Goal: Task Accomplishment & Management: Use online tool/utility

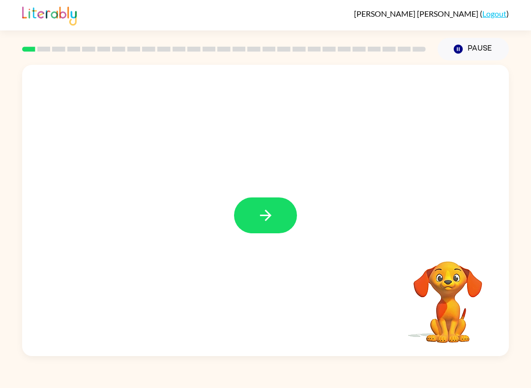
click at [254, 219] on button "button" at bounding box center [265, 216] width 63 height 36
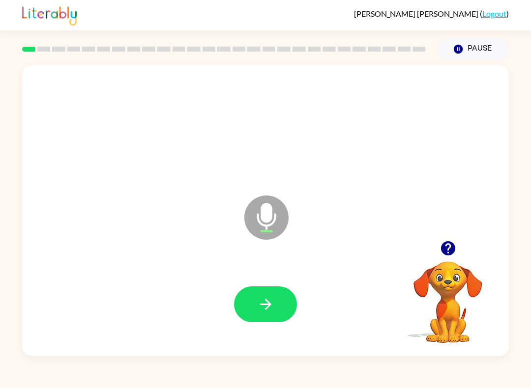
click at [257, 304] on icon "button" at bounding box center [265, 304] width 17 height 17
click at [268, 298] on icon "button" at bounding box center [265, 304] width 17 height 17
click at [256, 302] on button "button" at bounding box center [265, 305] width 63 height 36
click at [257, 303] on icon "button" at bounding box center [265, 304] width 17 height 17
click at [267, 310] on icon "button" at bounding box center [265, 304] width 11 height 11
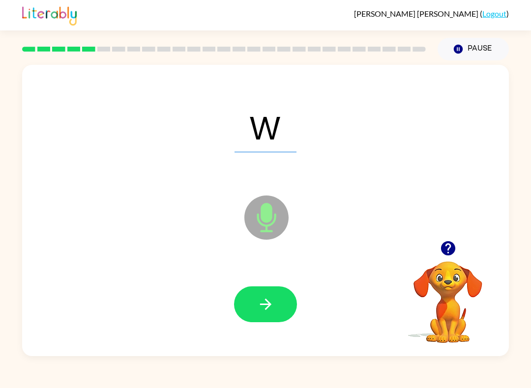
click at [257, 305] on icon "button" at bounding box center [265, 304] width 17 height 17
click at [260, 306] on icon "button" at bounding box center [265, 304] width 17 height 17
click at [263, 306] on icon "button" at bounding box center [265, 304] width 17 height 17
click at [263, 298] on icon "button" at bounding box center [265, 304] width 17 height 17
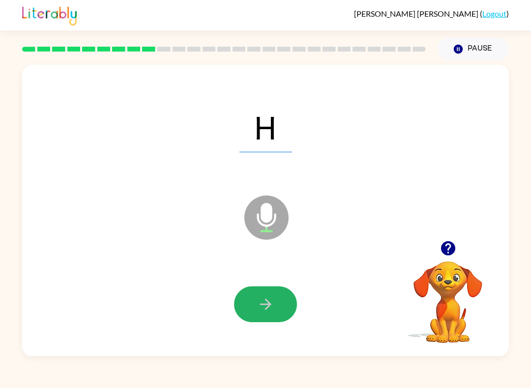
click at [259, 309] on icon "button" at bounding box center [265, 304] width 17 height 17
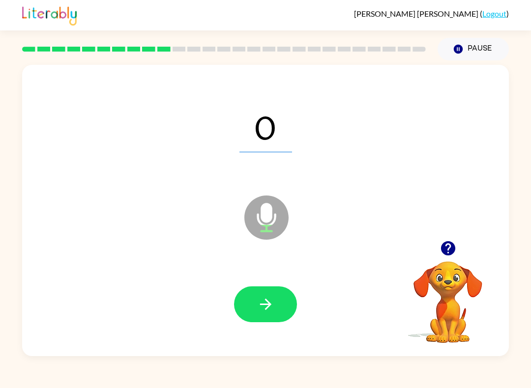
click at [259, 303] on icon "button" at bounding box center [265, 304] width 17 height 17
click at [261, 306] on icon "button" at bounding box center [265, 304] width 17 height 17
click at [235, 118] on div "U" at bounding box center [265, 127] width 467 height 84
click at [260, 300] on icon "button" at bounding box center [265, 304] width 17 height 17
click at [266, 304] on icon "button" at bounding box center [265, 304] width 17 height 17
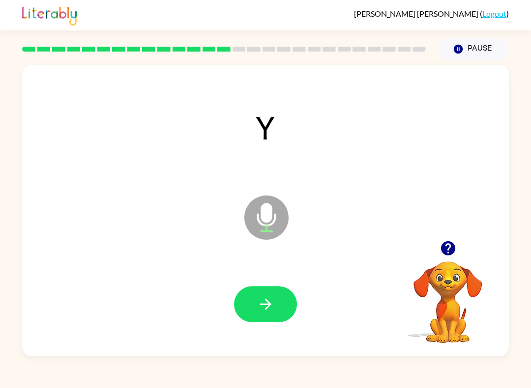
click at [261, 292] on button "button" at bounding box center [265, 305] width 63 height 36
click at [256, 298] on button "button" at bounding box center [265, 305] width 63 height 36
click at [256, 299] on button "button" at bounding box center [265, 305] width 63 height 36
click at [258, 299] on icon "button" at bounding box center [265, 304] width 17 height 17
click at [266, 297] on icon "button" at bounding box center [265, 304] width 17 height 17
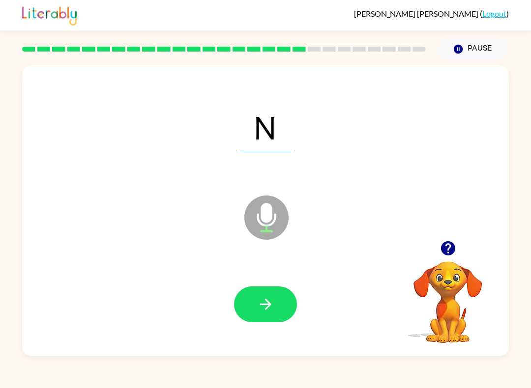
click at [252, 302] on button "button" at bounding box center [265, 305] width 63 height 36
click at [252, 307] on button "button" at bounding box center [265, 305] width 63 height 36
click at [257, 293] on button "button" at bounding box center [265, 305] width 63 height 36
click at [261, 278] on div at bounding box center [265, 305] width 467 height 84
click at [255, 318] on button "button" at bounding box center [265, 305] width 63 height 36
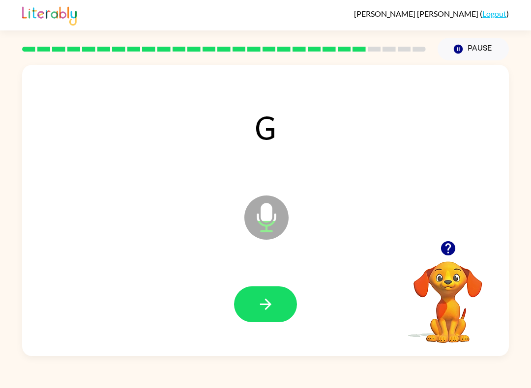
click at [257, 293] on button "button" at bounding box center [265, 305] width 63 height 36
click at [259, 301] on icon "button" at bounding box center [265, 304] width 17 height 17
click at [262, 306] on icon "button" at bounding box center [265, 304] width 17 height 17
click at [266, 302] on icon "button" at bounding box center [265, 304] width 17 height 17
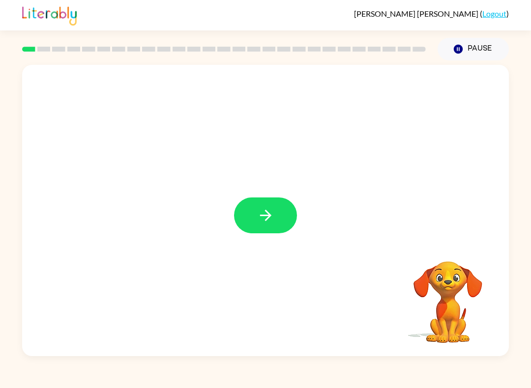
click at [258, 234] on button "button" at bounding box center [265, 216] width 63 height 36
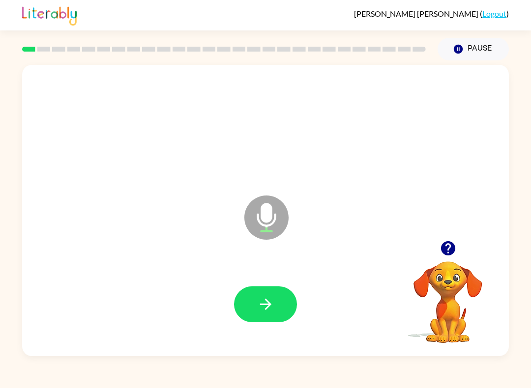
click at [268, 293] on button "button" at bounding box center [265, 305] width 63 height 36
click at [258, 296] on button "button" at bounding box center [265, 305] width 63 height 36
click at [261, 304] on icon "button" at bounding box center [265, 304] width 17 height 17
click at [267, 306] on icon "button" at bounding box center [265, 304] width 17 height 17
click at [262, 300] on icon "button" at bounding box center [265, 304] width 17 height 17
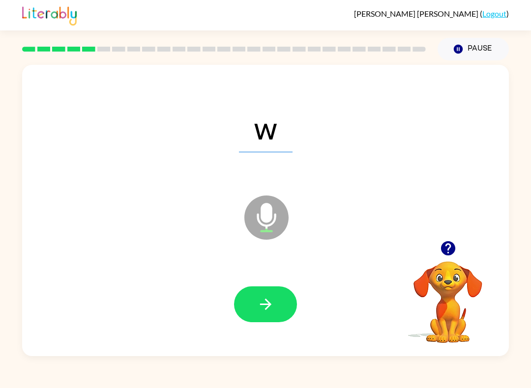
click at [269, 301] on icon "button" at bounding box center [265, 304] width 17 height 17
click at [252, 295] on button "button" at bounding box center [265, 305] width 63 height 36
click at [267, 303] on icon "button" at bounding box center [265, 304] width 17 height 17
click at [256, 301] on button "button" at bounding box center [265, 305] width 63 height 36
click at [269, 305] on icon "button" at bounding box center [265, 304] width 11 height 11
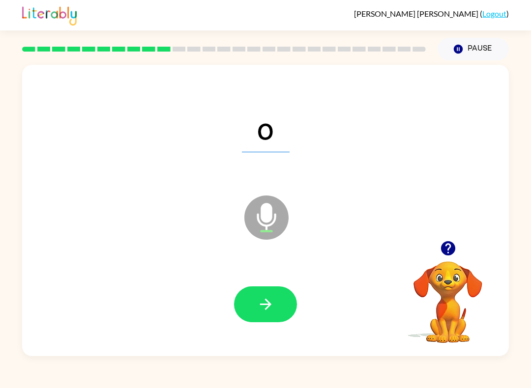
click at [255, 323] on button "button" at bounding box center [265, 305] width 63 height 36
click at [252, 314] on button "button" at bounding box center [265, 305] width 63 height 36
click at [265, 306] on icon "button" at bounding box center [265, 304] width 17 height 17
click at [254, 322] on button "button" at bounding box center [265, 305] width 63 height 36
click at [254, 301] on button "button" at bounding box center [265, 305] width 63 height 36
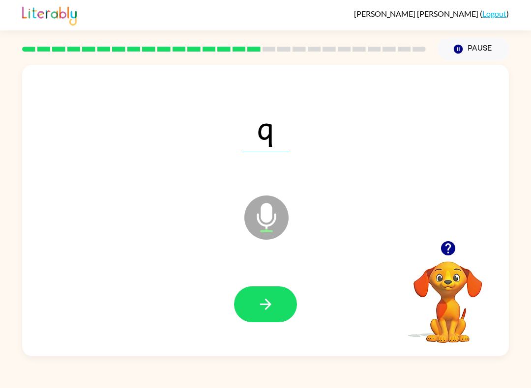
click at [262, 303] on icon "button" at bounding box center [265, 304] width 17 height 17
click at [265, 293] on button "button" at bounding box center [265, 305] width 63 height 36
click at [267, 313] on icon "button" at bounding box center [265, 304] width 17 height 17
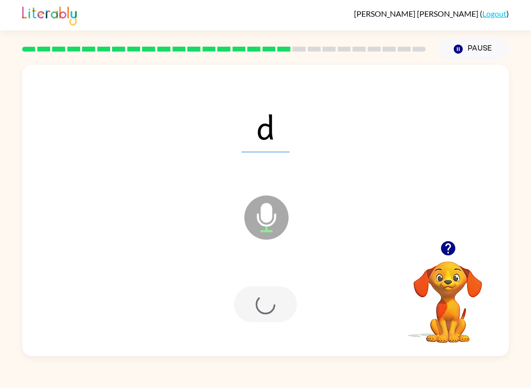
click at [267, 313] on div at bounding box center [265, 305] width 63 height 36
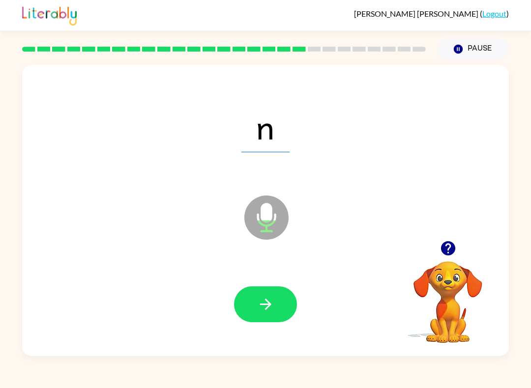
click at [263, 290] on button "button" at bounding box center [265, 305] width 63 height 36
click at [261, 308] on icon "button" at bounding box center [265, 304] width 17 height 17
click at [253, 303] on button "button" at bounding box center [265, 305] width 63 height 36
click at [267, 309] on icon "button" at bounding box center [265, 304] width 11 height 11
click at [260, 310] on icon "button" at bounding box center [265, 304] width 17 height 17
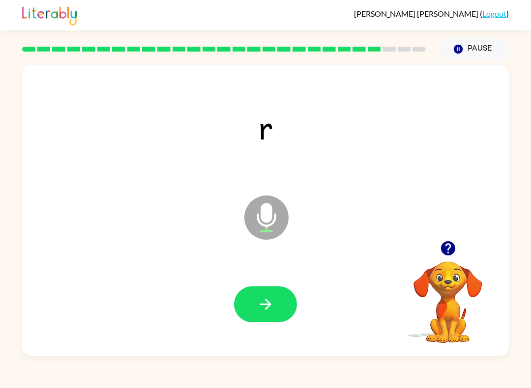
click at [257, 302] on icon "button" at bounding box center [265, 304] width 17 height 17
click at [266, 301] on icon "button" at bounding box center [265, 304] width 11 height 11
click at [261, 320] on button "button" at bounding box center [265, 305] width 63 height 36
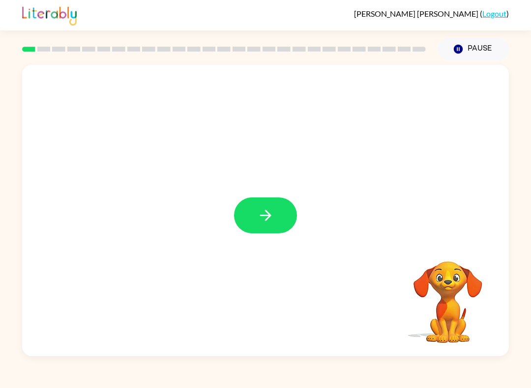
click at [264, 218] on icon "button" at bounding box center [265, 215] width 17 height 17
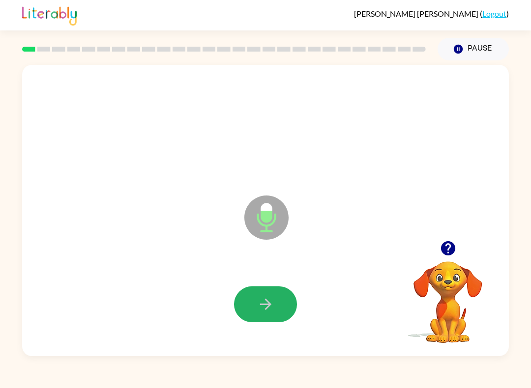
click at [280, 294] on button "button" at bounding box center [265, 305] width 63 height 36
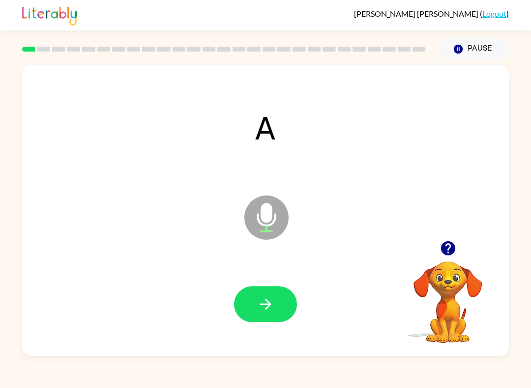
click at [261, 302] on icon "button" at bounding box center [265, 304] width 17 height 17
click at [264, 296] on button "button" at bounding box center [265, 305] width 63 height 36
click at [270, 300] on icon "button" at bounding box center [265, 304] width 17 height 17
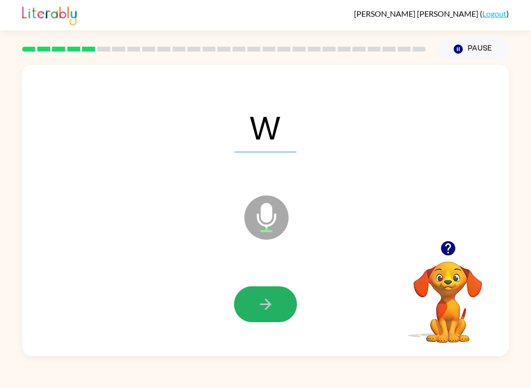
click at [268, 291] on button "button" at bounding box center [265, 305] width 63 height 36
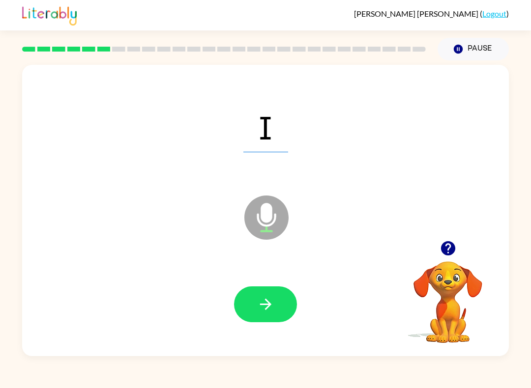
click at [264, 305] on icon "button" at bounding box center [265, 304] width 11 height 11
click at [270, 295] on button "button" at bounding box center [265, 305] width 63 height 36
click at [274, 288] on button "button" at bounding box center [265, 305] width 63 height 36
click at [291, 313] on button "button" at bounding box center [265, 305] width 63 height 36
click at [259, 302] on icon "button" at bounding box center [265, 304] width 17 height 17
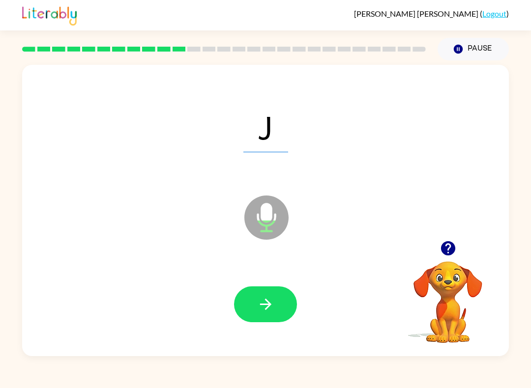
click at [260, 308] on icon "button" at bounding box center [265, 304] width 17 height 17
click at [269, 308] on icon "button" at bounding box center [265, 304] width 17 height 17
click at [256, 307] on button "button" at bounding box center [265, 305] width 63 height 36
click at [260, 313] on icon "button" at bounding box center [265, 304] width 17 height 17
click at [270, 294] on button "button" at bounding box center [265, 305] width 63 height 36
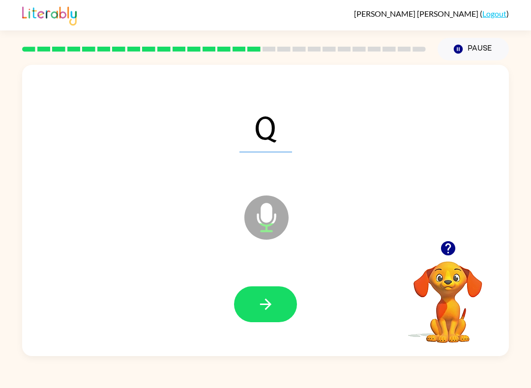
click at [294, 308] on button "button" at bounding box center [265, 305] width 63 height 36
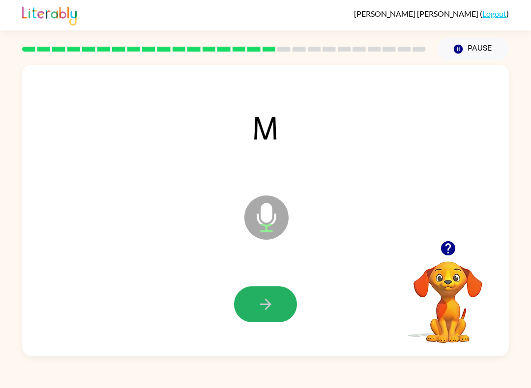
click at [261, 293] on button "button" at bounding box center [265, 305] width 63 height 36
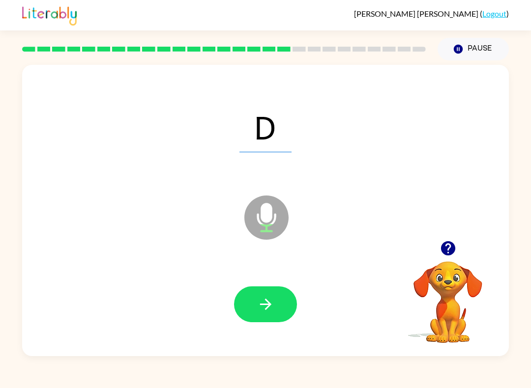
click at [268, 299] on icon "button" at bounding box center [265, 304] width 17 height 17
click at [262, 288] on button "button" at bounding box center [265, 305] width 63 height 36
click at [264, 309] on icon "button" at bounding box center [265, 304] width 17 height 17
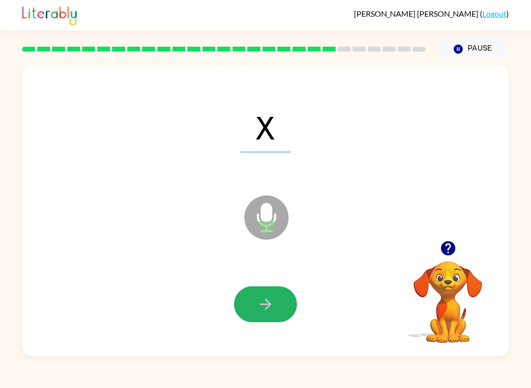
click at [263, 295] on button "button" at bounding box center [265, 305] width 63 height 36
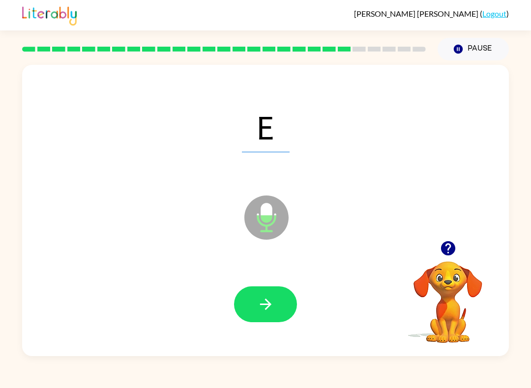
click at [263, 309] on icon "button" at bounding box center [265, 304] width 17 height 17
click at [273, 299] on icon "button" at bounding box center [265, 304] width 17 height 17
click at [265, 304] on icon "button" at bounding box center [265, 304] width 17 height 17
click at [272, 304] on icon "button" at bounding box center [265, 304] width 17 height 17
click at [257, 299] on icon "button" at bounding box center [265, 304] width 17 height 17
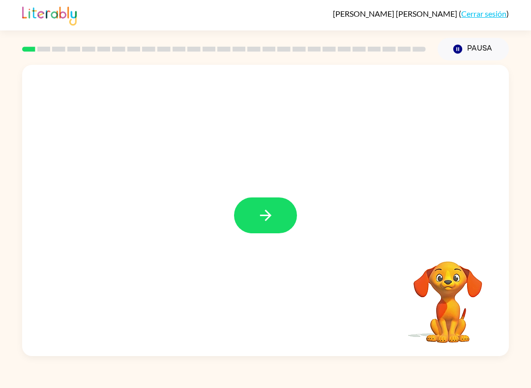
click at [264, 224] on icon "button" at bounding box center [265, 215] width 17 height 17
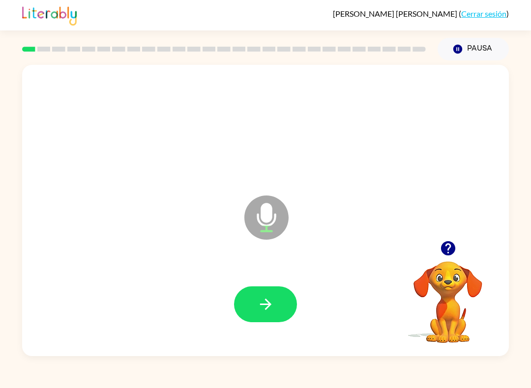
click at [273, 305] on icon "button" at bounding box center [265, 304] width 17 height 17
click at [270, 289] on button "button" at bounding box center [265, 305] width 63 height 36
click at [268, 303] on icon "button" at bounding box center [265, 304] width 17 height 17
click at [284, 304] on button "button" at bounding box center [265, 305] width 63 height 36
click at [258, 307] on icon "button" at bounding box center [265, 304] width 17 height 17
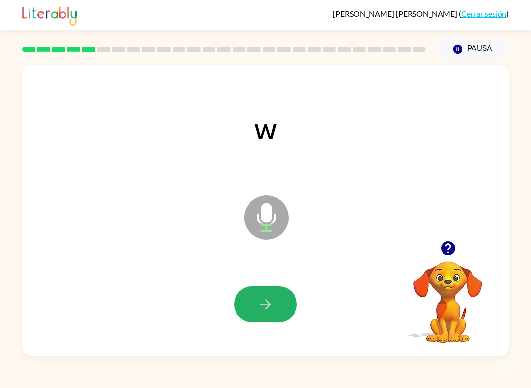
click at [244, 298] on button "button" at bounding box center [265, 305] width 63 height 36
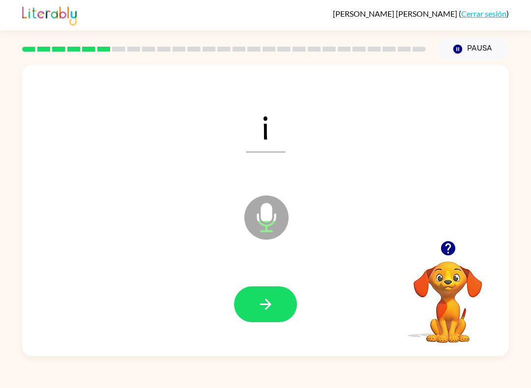
click at [252, 298] on button "button" at bounding box center [265, 305] width 63 height 36
click at [251, 300] on button "button" at bounding box center [265, 305] width 63 height 36
click at [248, 319] on button "button" at bounding box center [265, 305] width 63 height 36
click at [247, 321] on button "button" at bounding box center [265, 305] width 63 height 36
click at [256, 311] on button "button" at bounding box center [265, 305] width 63 height 36
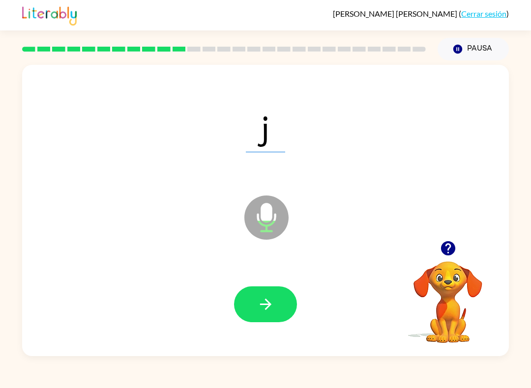
click at [238, 289] on div at bounding box center [265, 305] width 63 height 36
click at [274, 301] on button "button" at bounding box center [265, 305] width 63 height 36
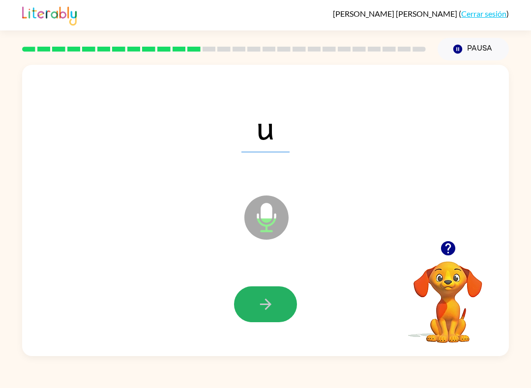
click at [261, 298] on icon "button" at bounding box center [265, 304] width 17 height 17
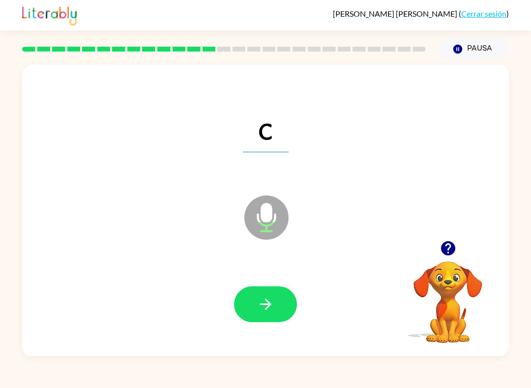
click at [260, 297] on icon "button" at bounding box center [265, 304] width 17 height 17
click at [255, 291] on button "button" at bounding box center [265, 305] width 63 height 36
click at [265, 311] on icon "button" at bounding box center [265, 304] width 17 height 17
click at [272, 311] on icon "button" at bounding box center [265, 304] width 17 height 17
click at [251, 296] on button "button" at bounding box center [265, 305] width 63 height 36
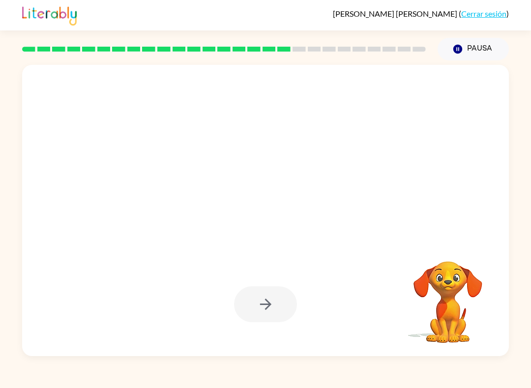
click at [466, 47] on button "Pausa Pausa" at bounding box center [473, 49] width 71 height 23
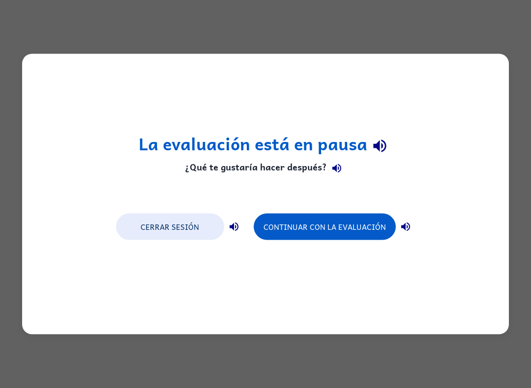
click at [298, 215] on button "Continuar con la evaluación" at bounding box center [325, 227] width 142 height 27
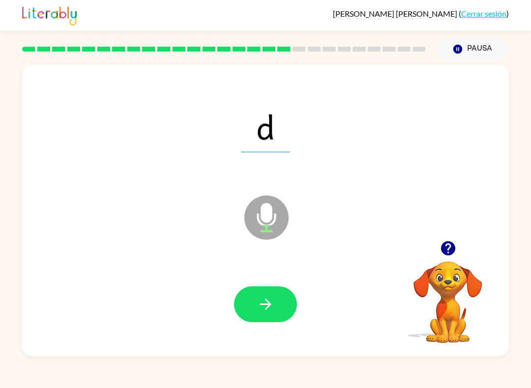
click at [270, 298] on icon "button" at bounding box center [265, 304] width 17 height 17
click at [277, 300] on button "button" at bounding box center [265, 305] width 63 height 36
click at [270, 305] on icon "button" at bounding box center [265, 304] width 11 height 11
click at [259, 307] on icon "button" at bounding box center [265, 304] width 17 height 17
click at [278, 306] on button "button" at bounding box center [265, 305] width 63 height 36
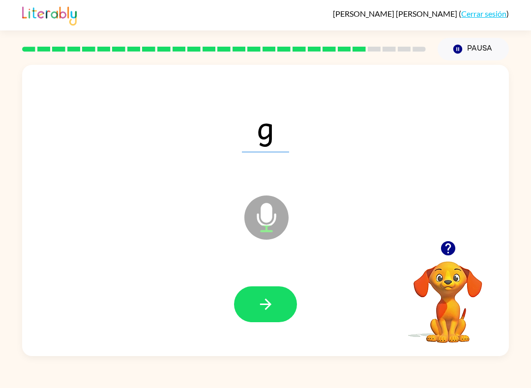
click at [278, 306] on button "button" at bounding box center [265, 305] width 63 height 36
click at [271, 307] on icon "button" at bounding box center [265, 304] width 17 height 17
click at [270, 305] on icon "button" at bounding box center [265, 304] width 11 height 11
click at [263, 310] on icon "button" at bounding box center [265, 304] width 17 height 17
